Goal: Information Seeking & Learning: Learn about a topic

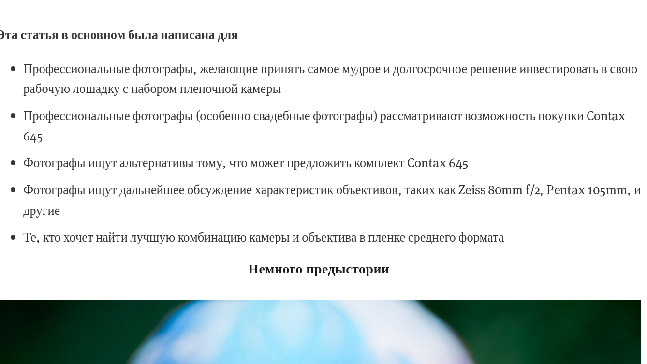
scroll to position [4104, 0]
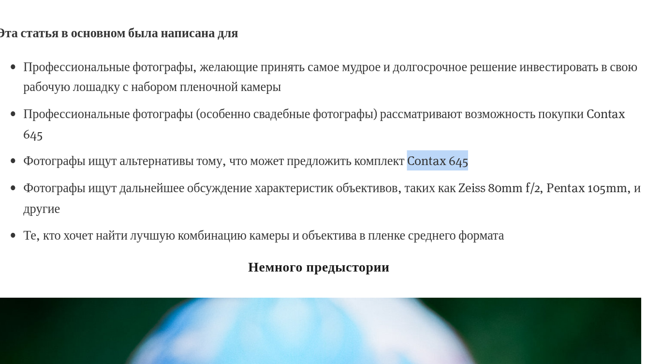
drag, startPoint x: 440, startPoint y: 219, endPoint x: 394, endPoint y: 219, distance: 46.4
click at [393, 219] on p "Фотографы ищут альтернативы тому, что может предложить комплект Contax 645" at bounding box center [333, 217] width 445 height 15
click at [297, 252] on p "Фотографы ищут дальнейшее обсуждение характеристик объективов, таких как Zeiss …" at bounding box center [333, 244] width 445 height 30
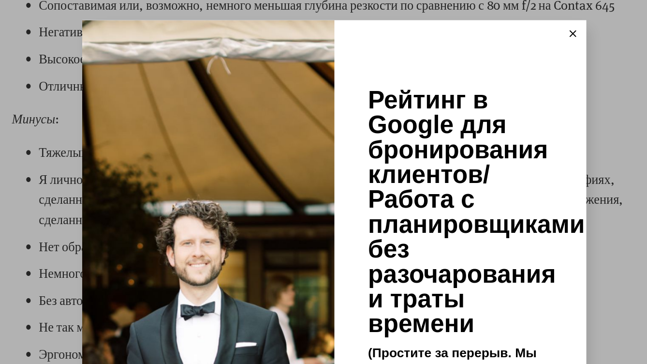
scroll to position [11247, 0]
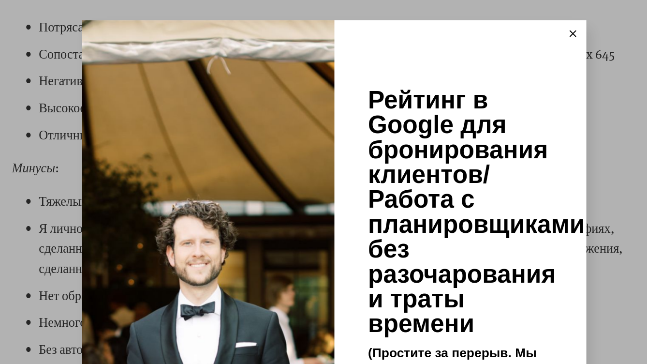
click at [495, 24] on line at bounding box center [495, 24] width 4 height 4
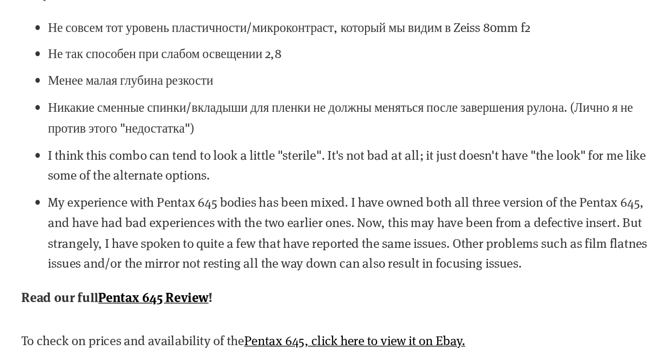
scroll to position [20295, 0]
click at [278, 308] on p "Read our full Pentax 645 Review !" at bounding box center [323, 315] width 464 height 15
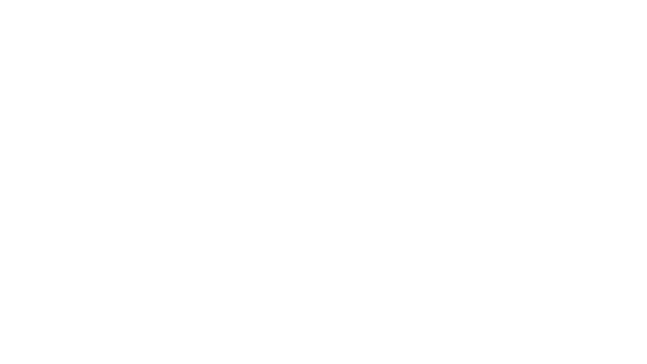
scroll to position [21435, 0]
